Goal: Task Accomplishment & Management: Use online tool/utility

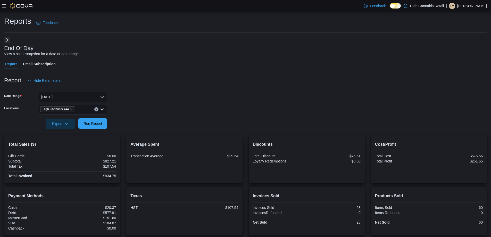
click at [91, 125] on span "Run Report" at bounding box center [93, 123] width 19 height 5
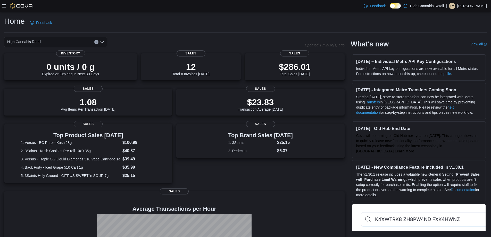
click at [5, 4] on icon at bounding box center [4, 5] width 4 height 3
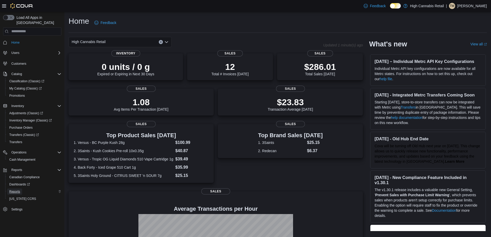
click at [21, 189] on link "Reports" at bounding box center [14, 192] width 15 height 6
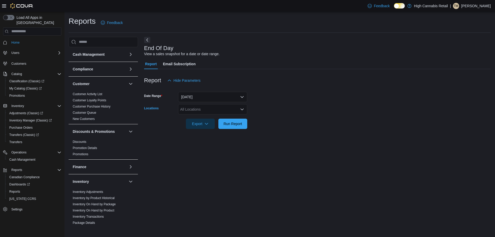
click at [208, 108] on div "All Locations" at bounding box center [212, 109] width 69 height 10
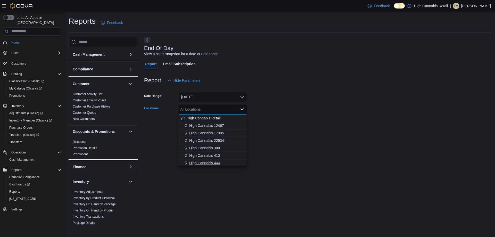
click at [235, 163] on div "High Cannabis 444" at bounding box center [212, 162] width 63 height 5
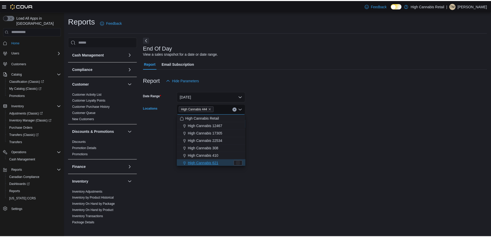
scroll to position [1, 0]
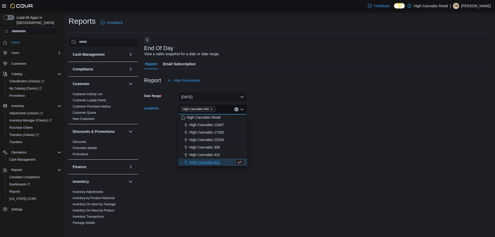
click at [276, 148] on div "End Of Day View a sales snapshot for a date or date range. Report Email Subscri…" at bounding box center [317, 131] width 347 height 188
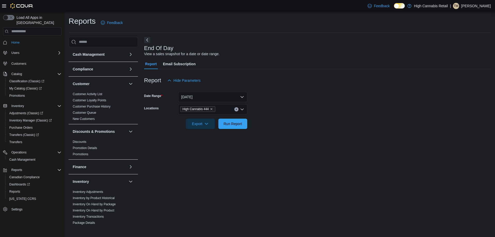
click at [236, 130] on div at bounding box center [317, 132] width 347 height 6
click at [239, 123] on span "Run Report" at bounding box center [233, 123] width 19 height 5
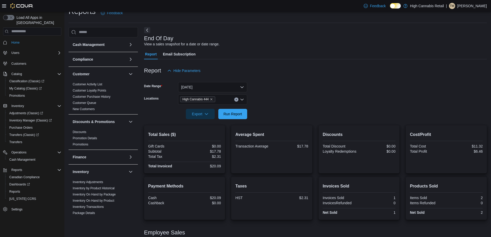
scroll to position [36, 0]
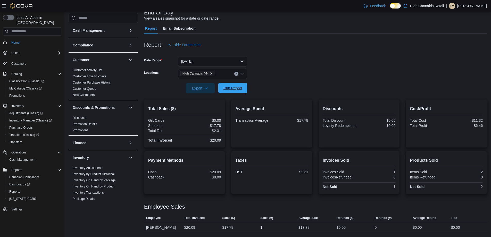
click at [230, 91] on span "Run Report" at bounding box center [233, 88] width 23 height 10
click at [228, 88] on span "Run Report" at bounding box center [233, 87] width 19 height 5
